Goal: Task Accomplishment & Management: Manage account settings

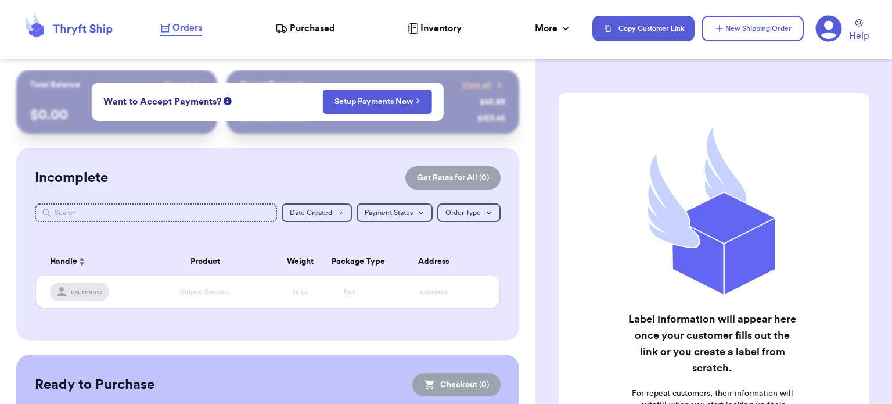
click at [312, 34] on span "Purchased" at bounding box center [312, 28] width 45 height 14
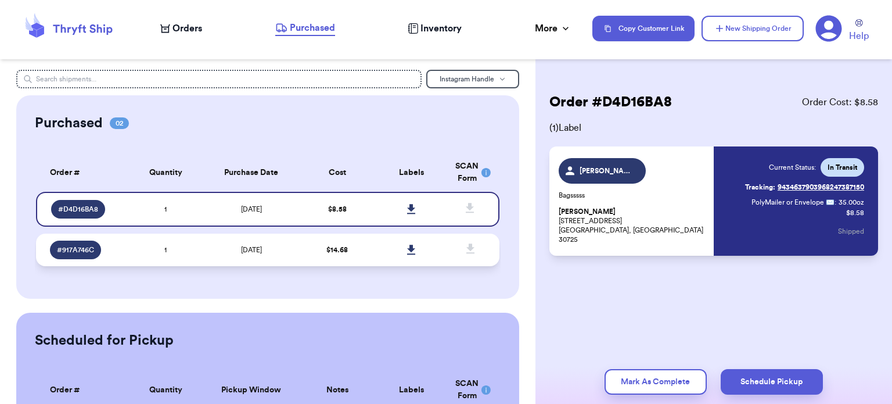
click at [324, 253] on td "$ 14.68" at bounding box center [337, 249] width 74 height 33
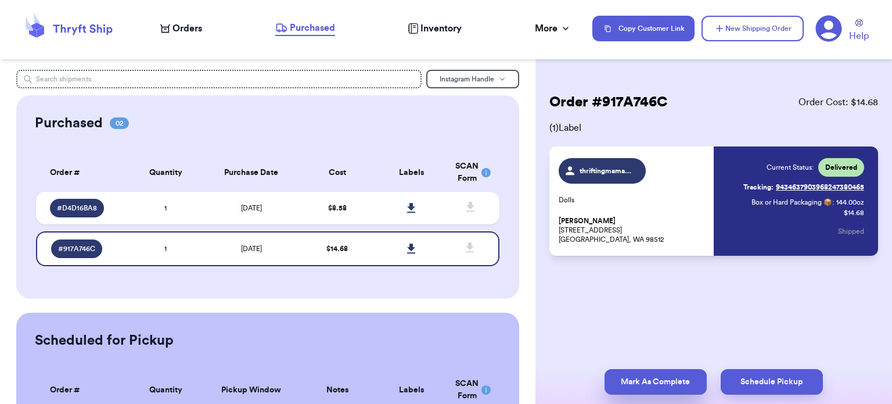
click at [639, 376] on button "Mark As Complete" at bounding box center [656, 382] width 102 height 26
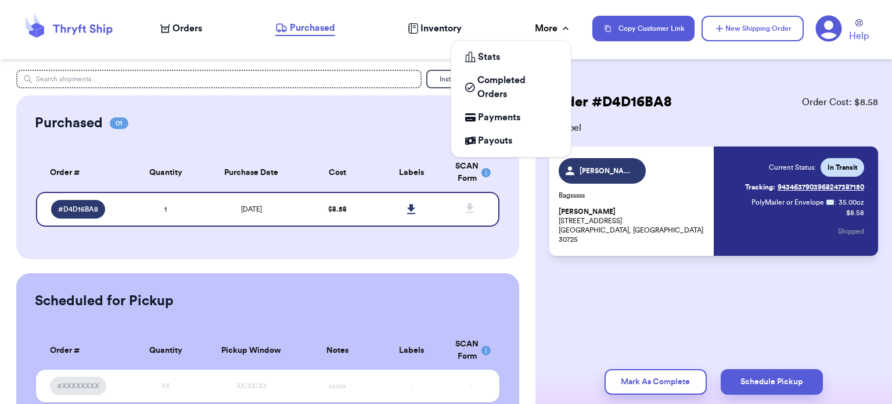
click at [551, 27] on div "More" at bounding box center [553, 28] width 37 height 14
click at [508, 82] on span "Completed Orders" at bounding box center [517, 87] width 80 height 28
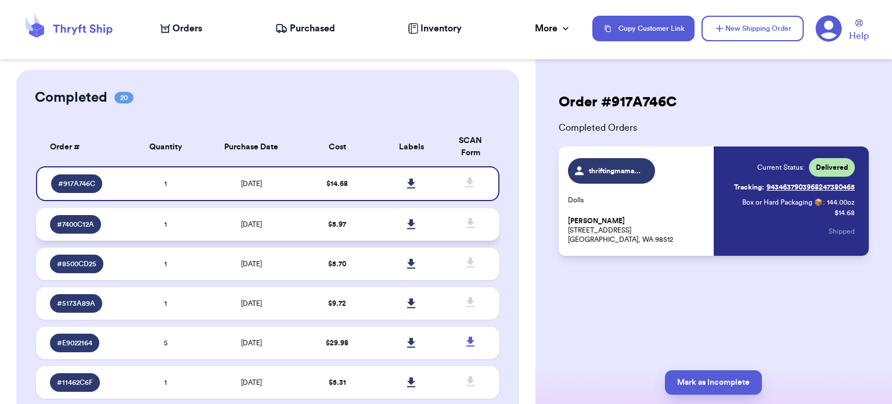
click at [267, 221] on td "[DATE]" at bounding box center [252, 224] width 98 height 33
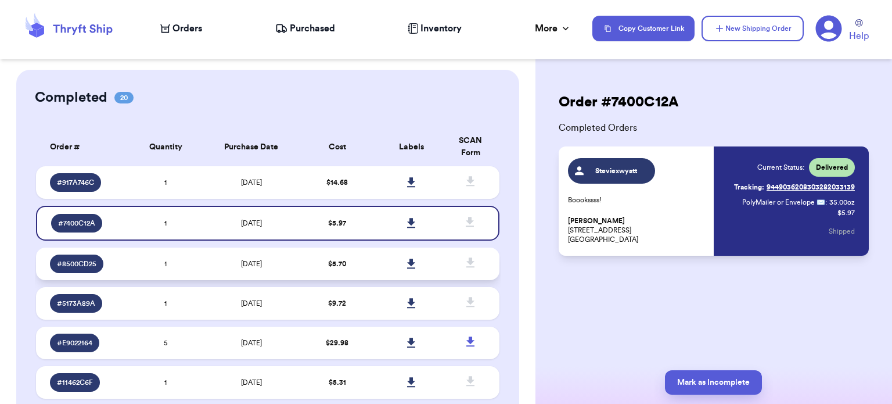
click at [263, 257] on td "[DATE]" at bounding box center [252, 263] width 98 height 33
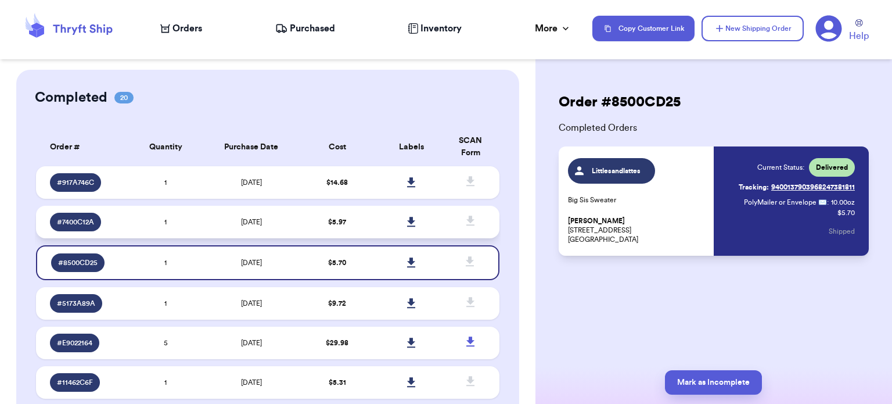
click at [267, 222] on td "[DATE]" at bounding box center [252, 222] width 98 height 33
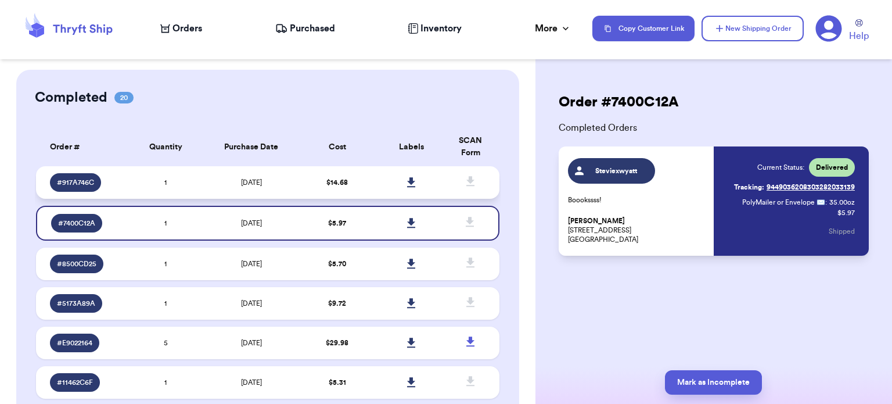
click at [271, 190] on td "[DATE]" at bounding box center [252, 182] width 98 height 33
